Goal: Task Accomplishment & Management: Use online tool/utility

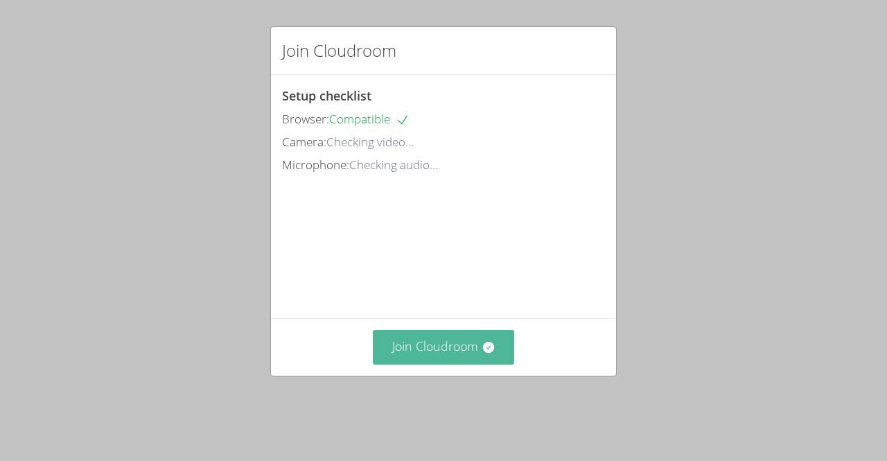
click at [413, 364] on button "Join Cloudroom" at bounding box center [444, 347] width 142 height 34
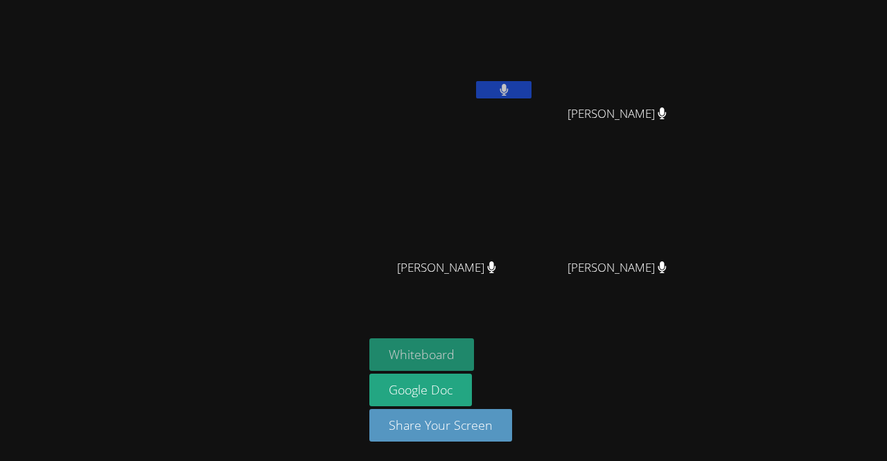
click at [417, 360] on button "Whiteboard" at bounding box center [421, 354] width 105 height 33
click at [513, 90] on button at bounding box center [503, 89] width 55 height 17
click at [481, 94] on button at bounding box center [503, 89] width 55 height 17
click at [486, 85] on button at bounding box center [503, 89] width 55 height 17
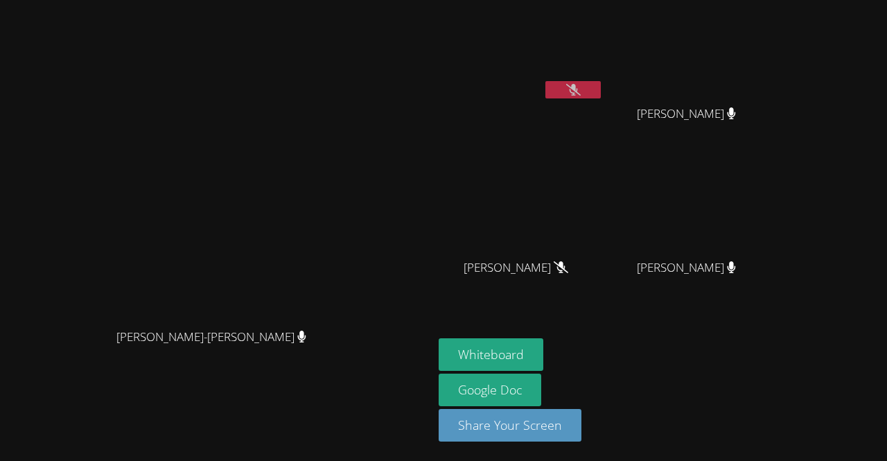
click at [581, 85] on icon at bounding box center [573, 90] width 15 height 12
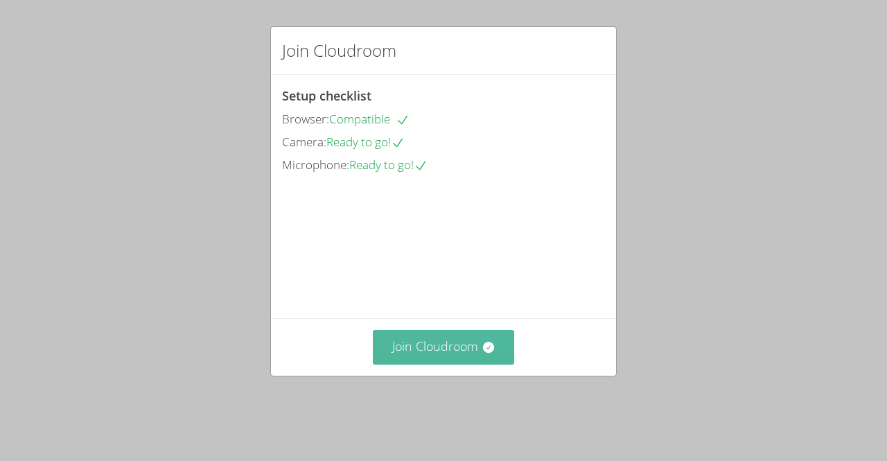
click at [438, 350] on button "Join Cloudroom" at bounding box center [444, 347] width 142 height 34
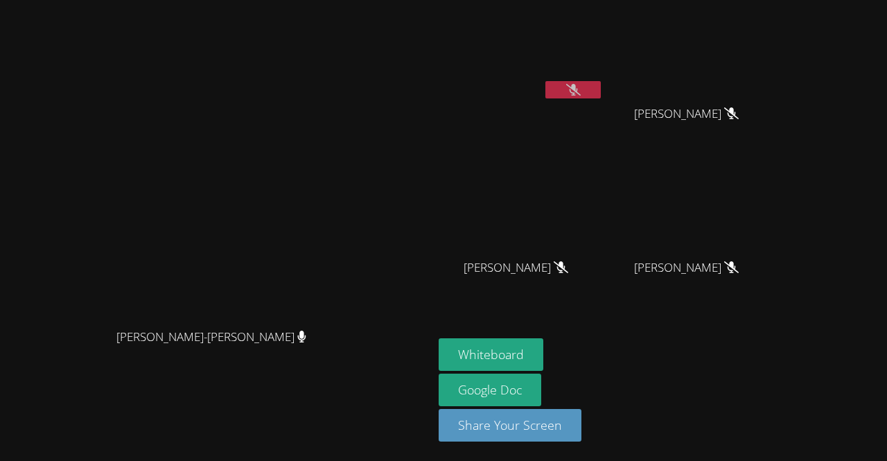
click at [113, 321] on video at bounding box center [217, 203] width 208 height 238
click at [581, 87] on icon at bounding box center [573, 90] width 15 height 12
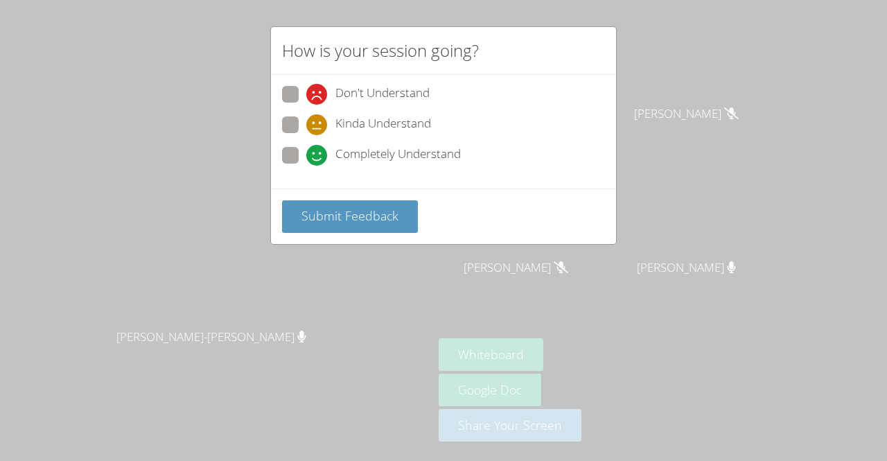
click at [306, 166] on span at bounding box center [306, 166] width 0 height 0
click at [306, 151] on input "Completely Understand" at bounding box center [312, 153] width 12 height 12
radio input "true"
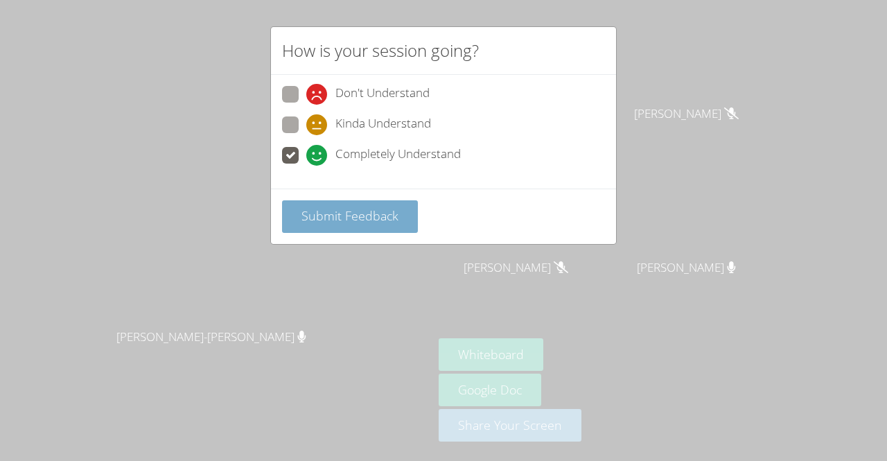
click at [361, 210] on span "Submit Feedback" at bounding box center [349, 215] width 97 height 17
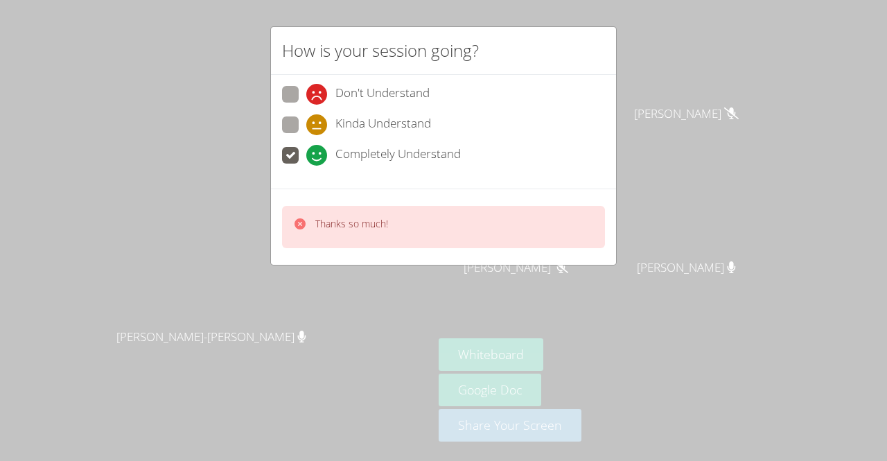
click at [410, 229] on div "Thanks so much!" at bounding box center [443, 227] width 323 height 42
click at [729, 153] on div "How is your session going? Don't Understand Kinda Understand Completely Underst…" at bounding box center [443, 230] width 887 height 461
